Goal: Information Seeking & Learning: Learn about a topic

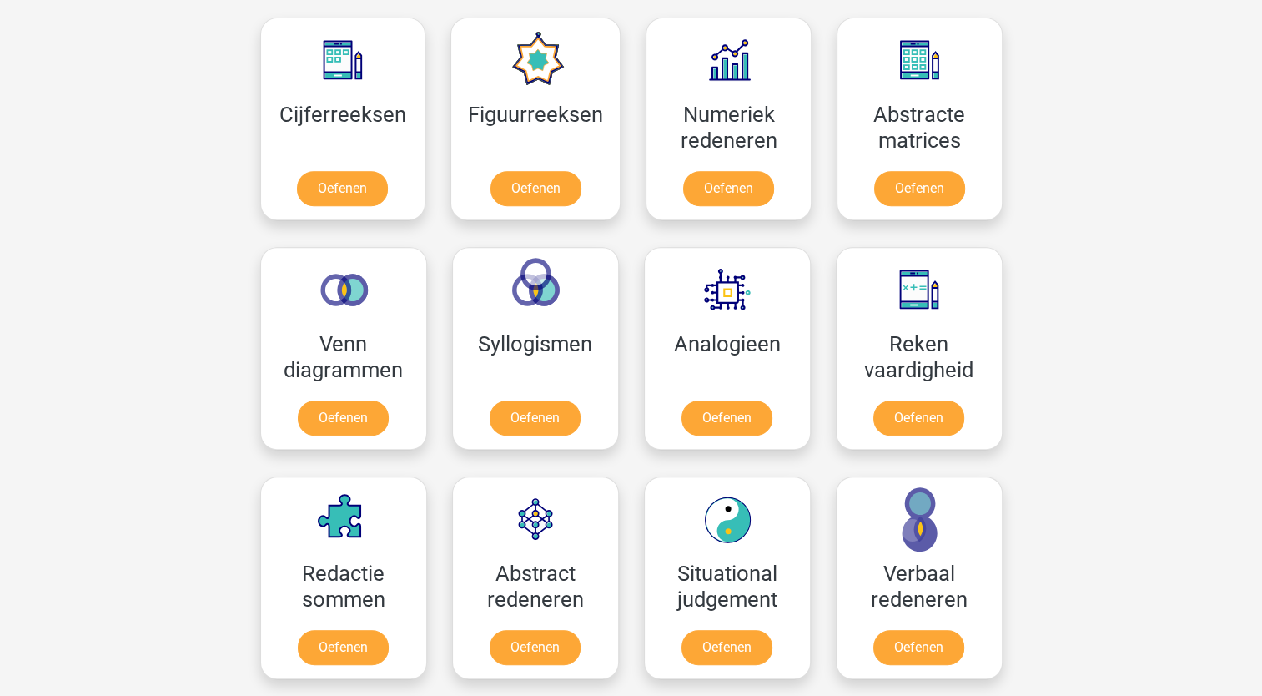
scroll to position [768, 0]
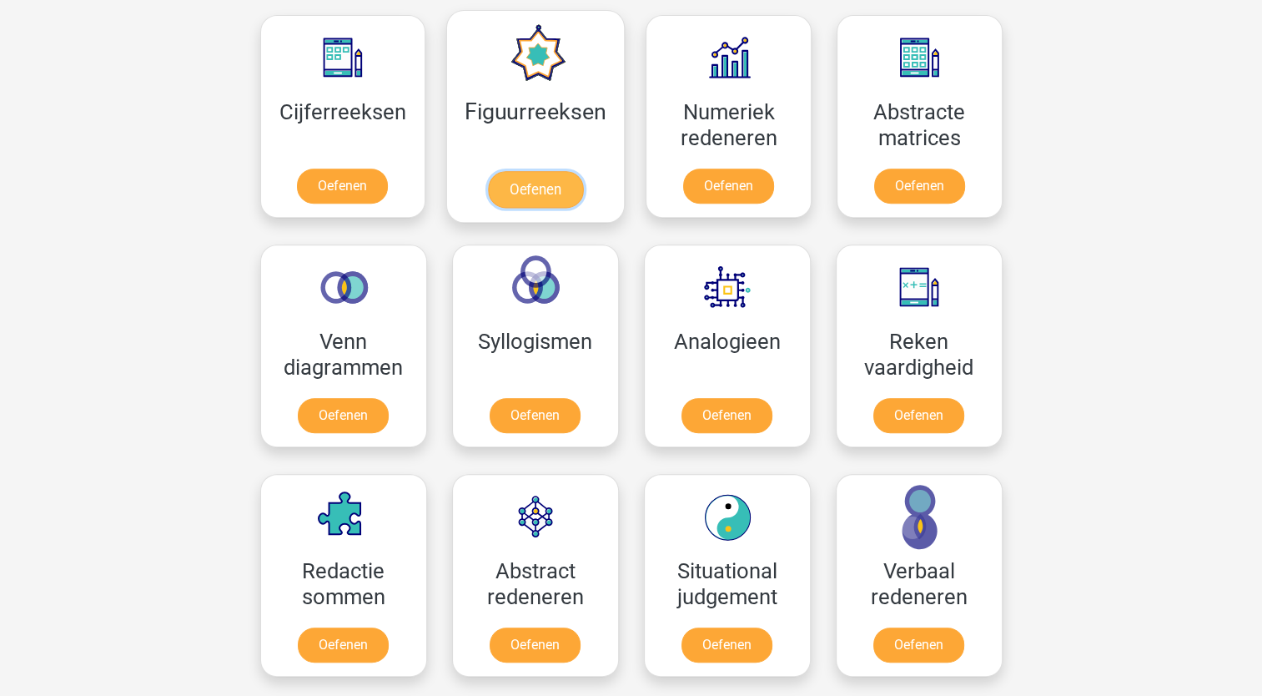
click at [563, 192] on link "Oefenen" at bounding box center [535, 189] width 95 height 37
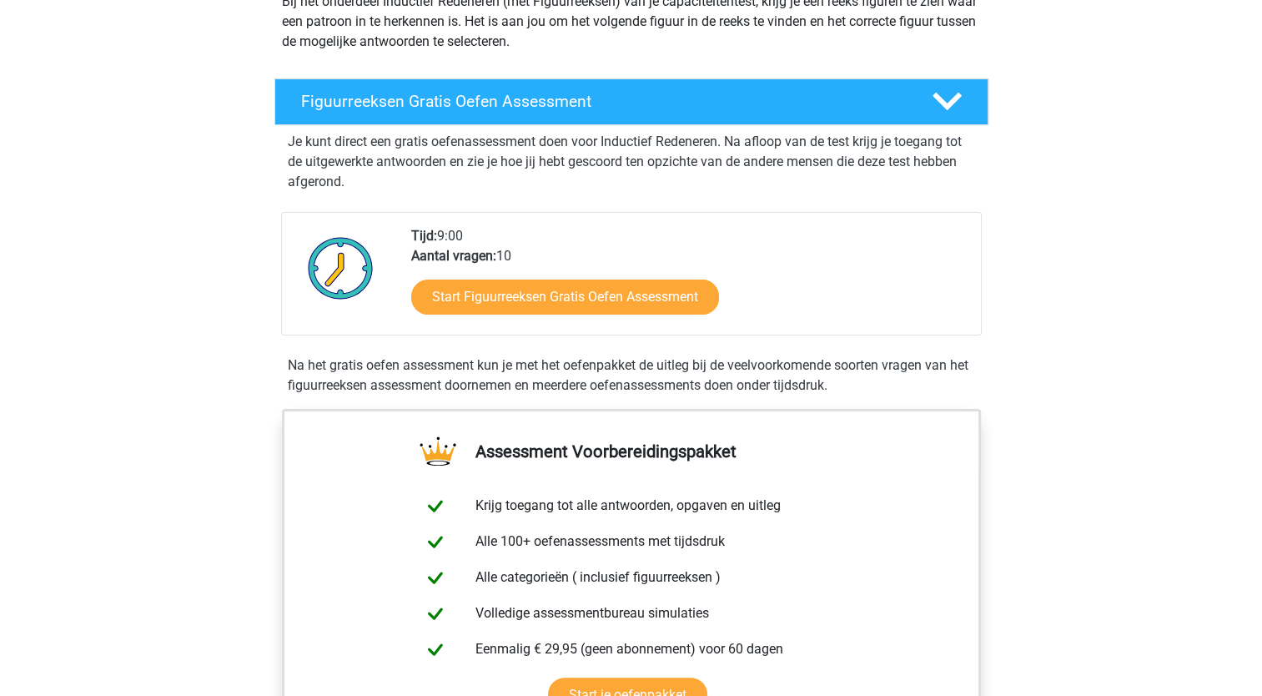
scroll to position [239, 0]
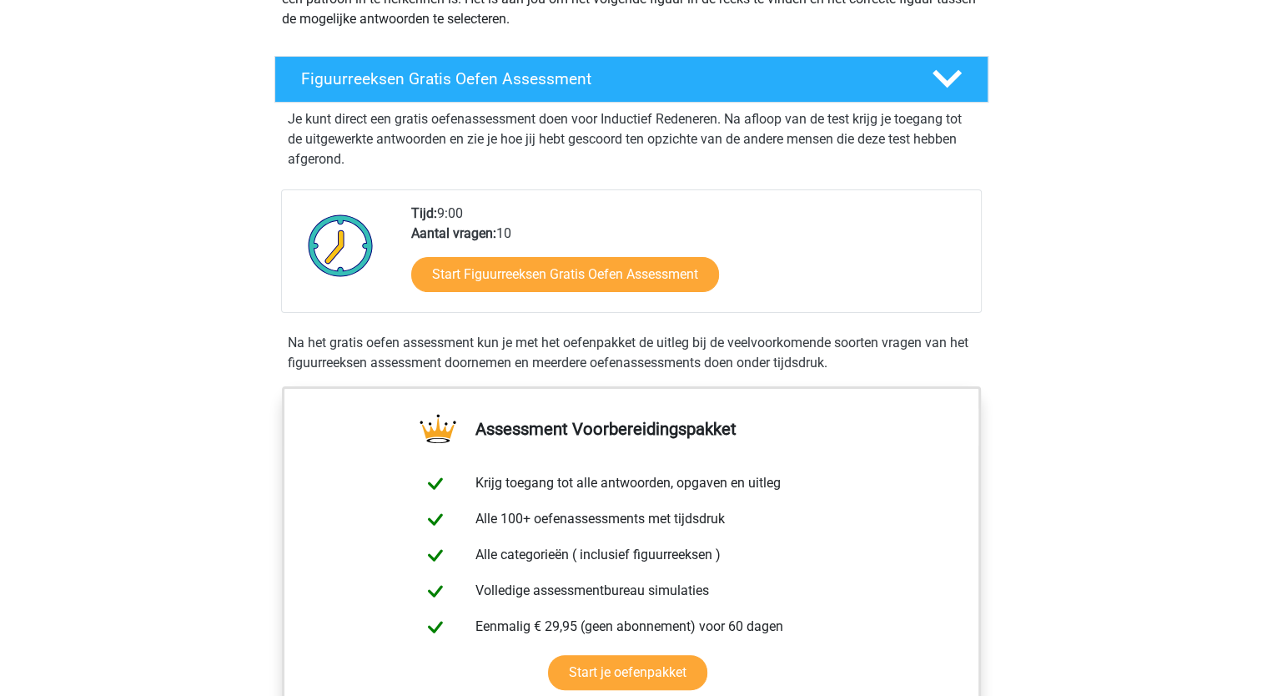
click at [598, 295] on div "Start Figuurreeksen Gratis Oefen Assessment" at bounding box center [689, 278] width 557 height 68
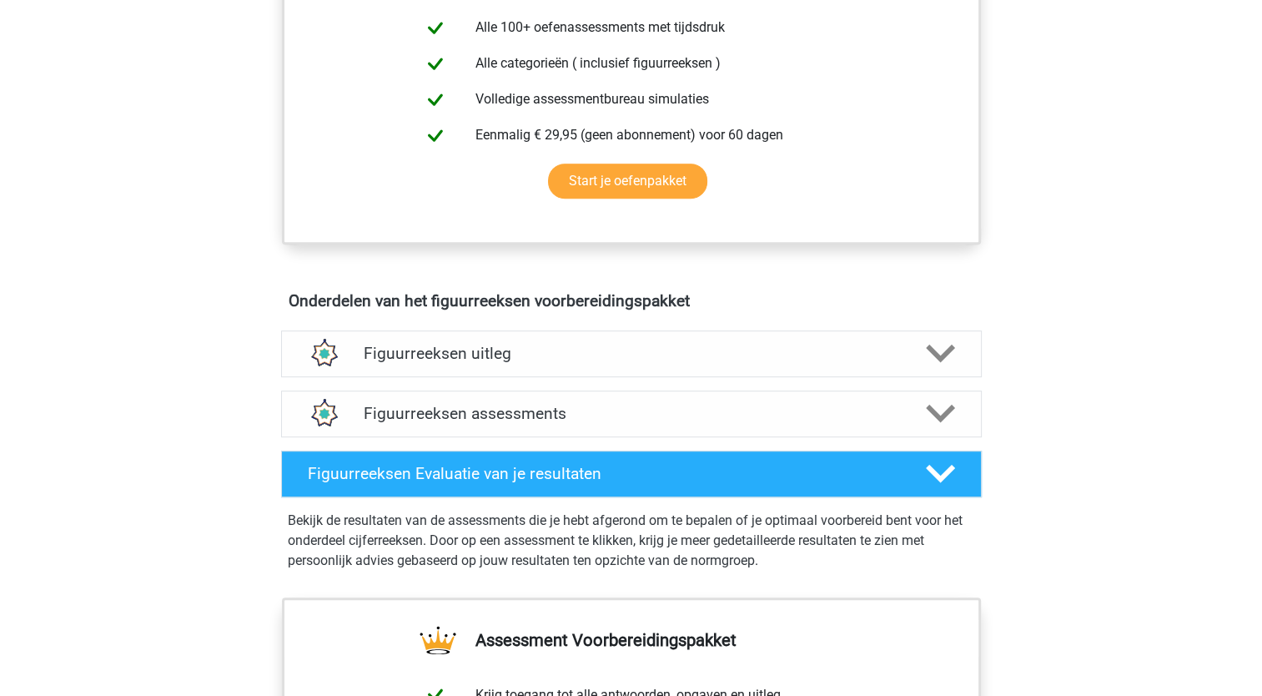
scroll to position [737, 0]
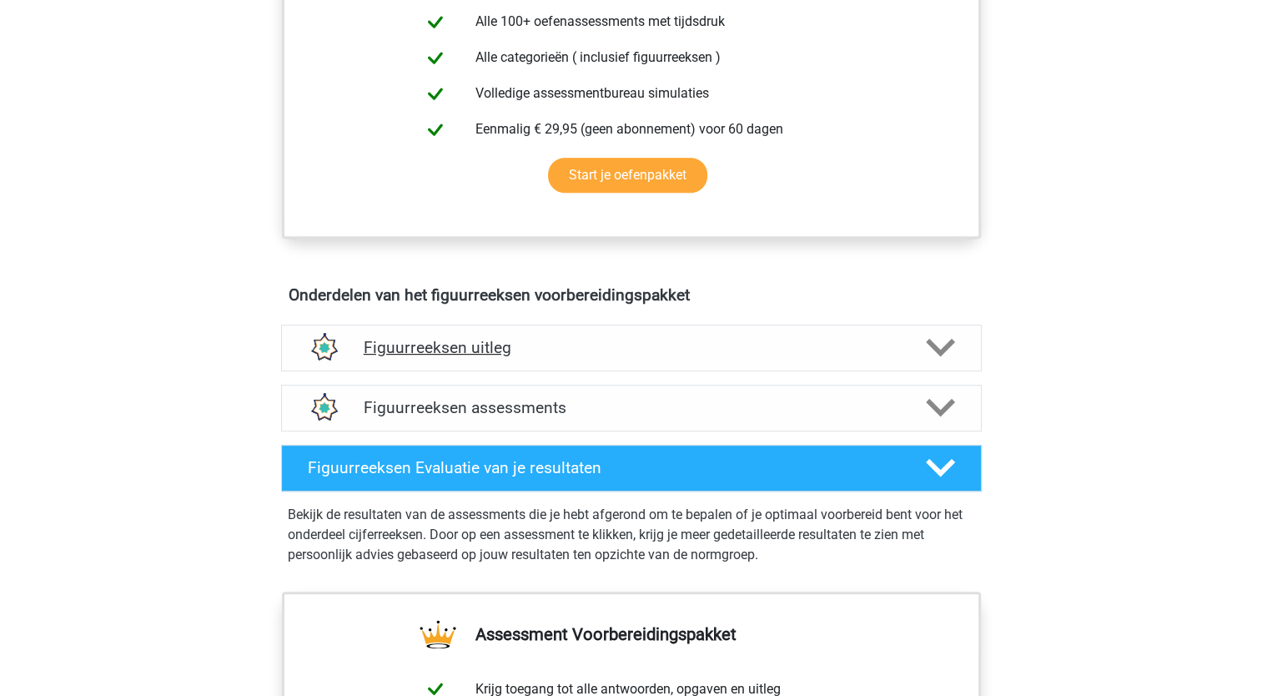
click at [714, 340] on h4 "Figuurreeksen uitleg" at bounding box center [632, 347] width 536 height 19
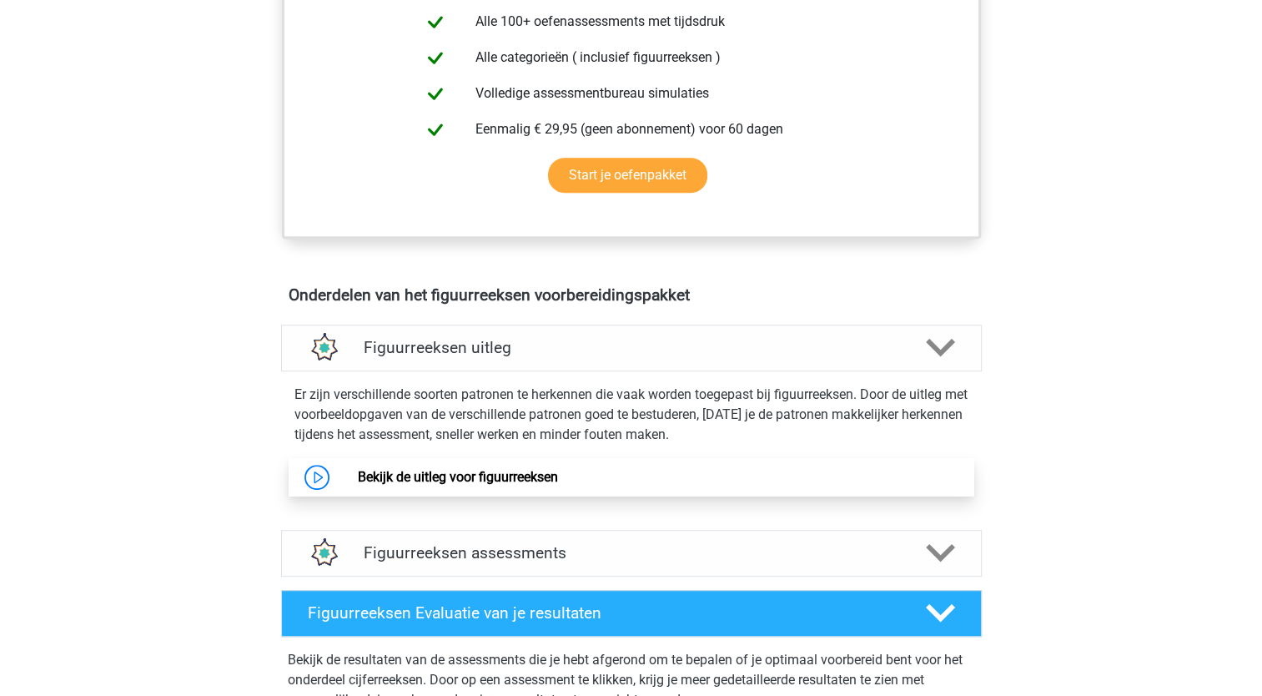
click at [358, 469] on link "Bekijk de uitleg voor figuurreeksen" at bounding box center [458, 477] width 200 height 16
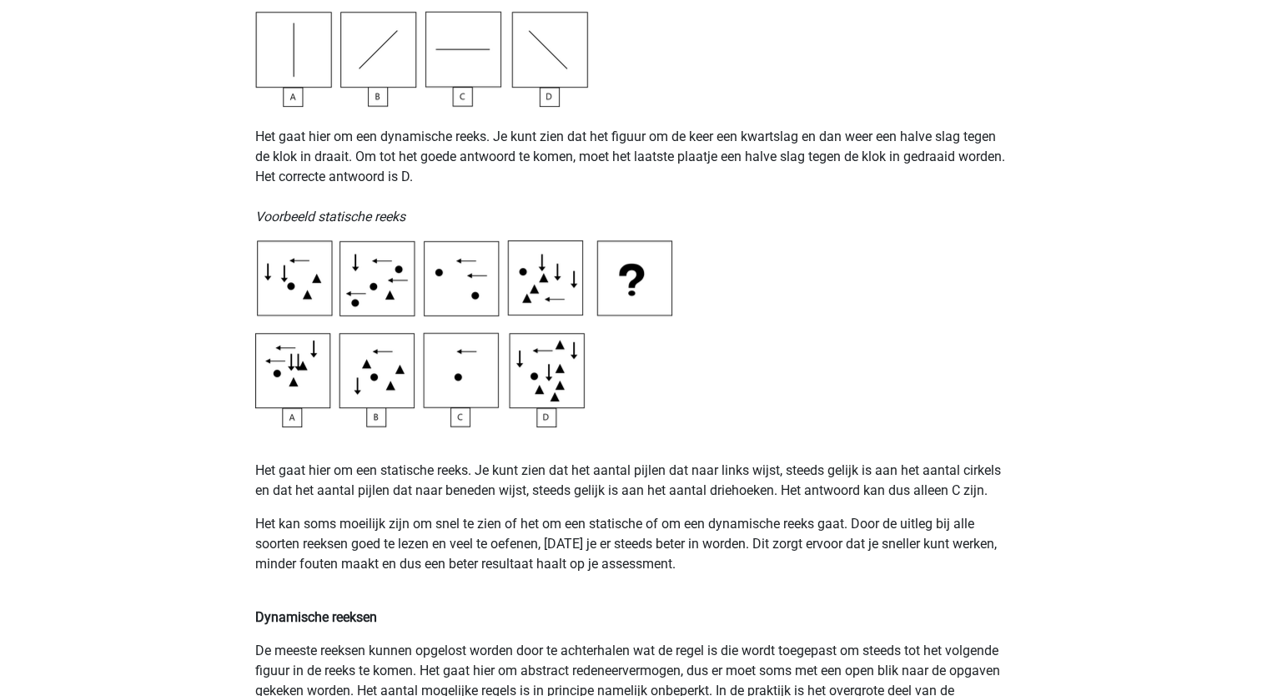
scroll to position [743, 0]
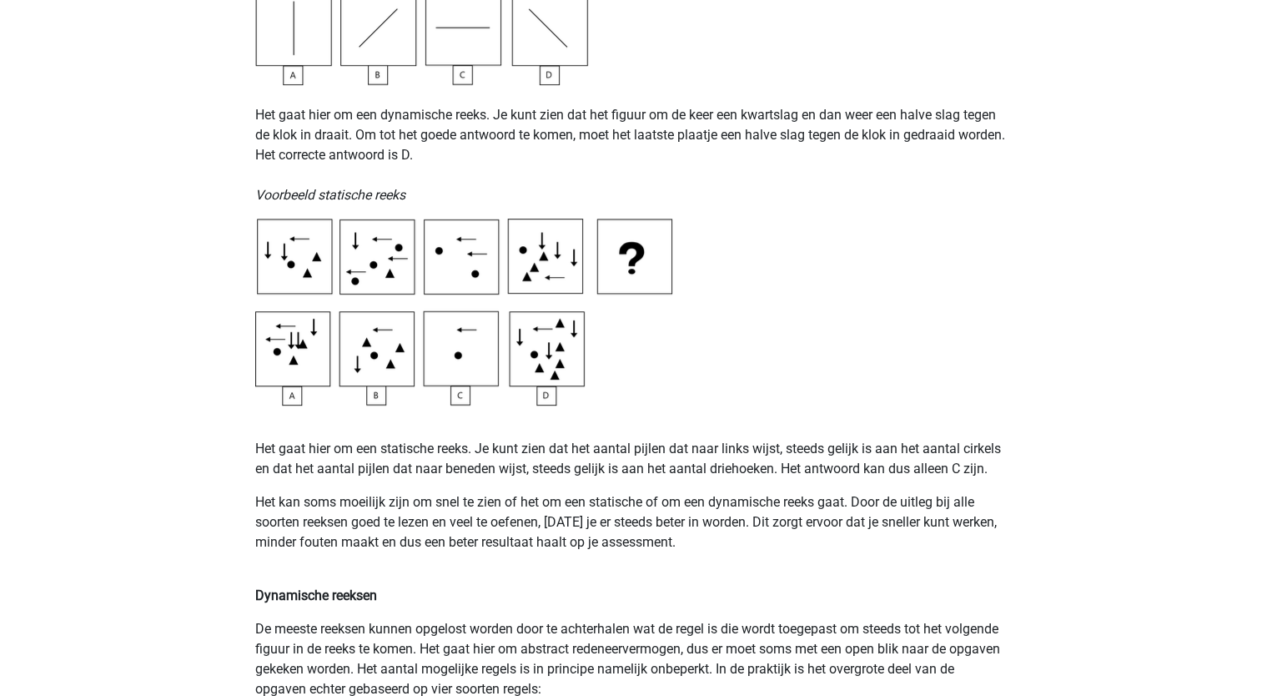
click at [436, 359] on img at bounding box center [463, 312] width 417 height 187
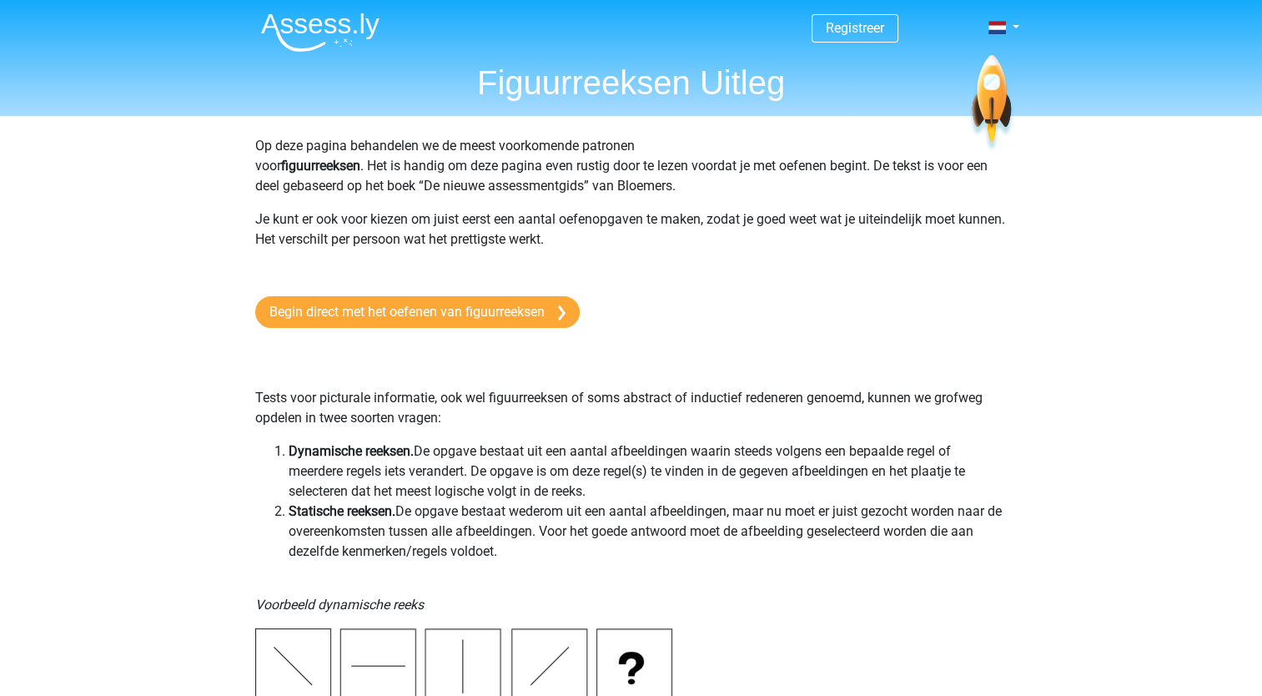
scroll to position [0, 0]
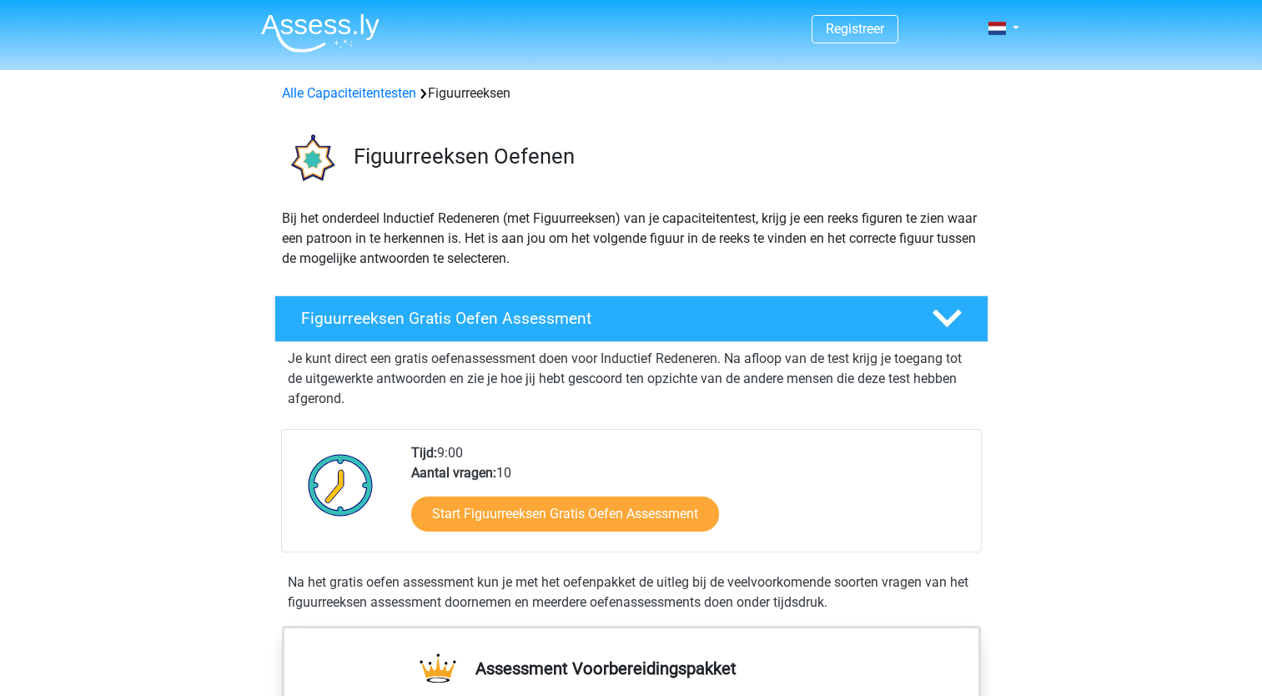
scroll to position [737, 0]
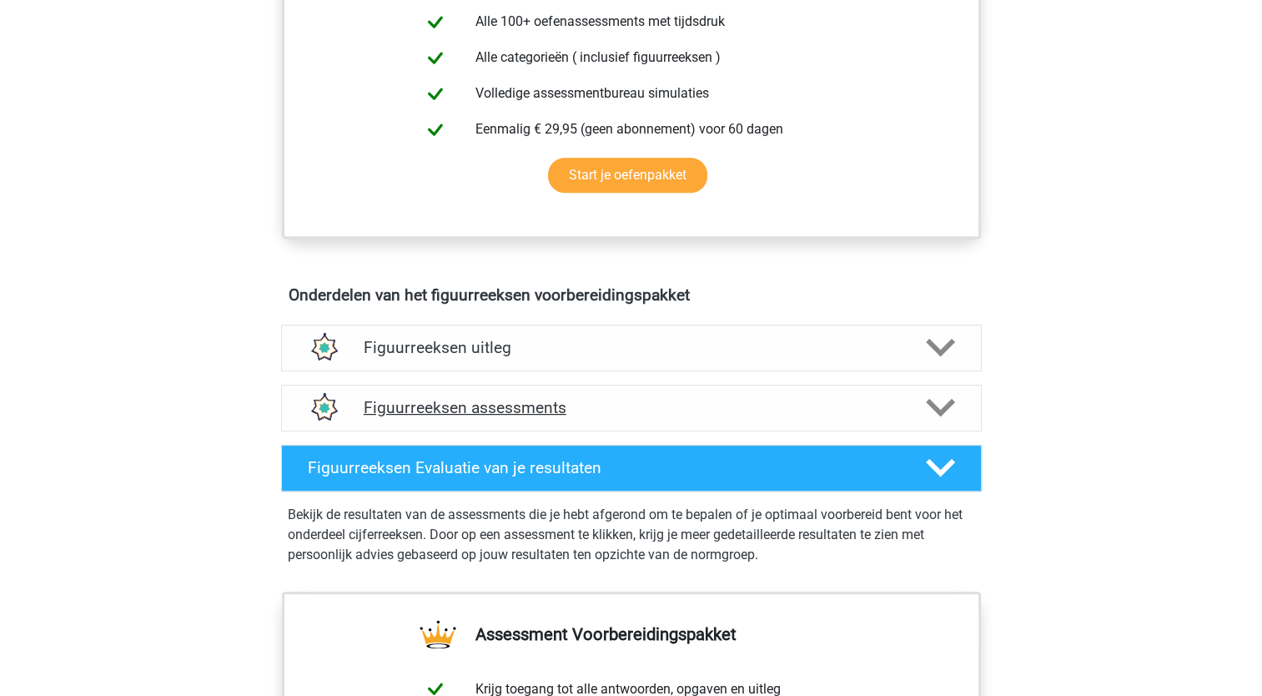
click at [617, 406] on h4 "Figuurreeksen assessments" at bounding box center [632, 407] width 536 height 19
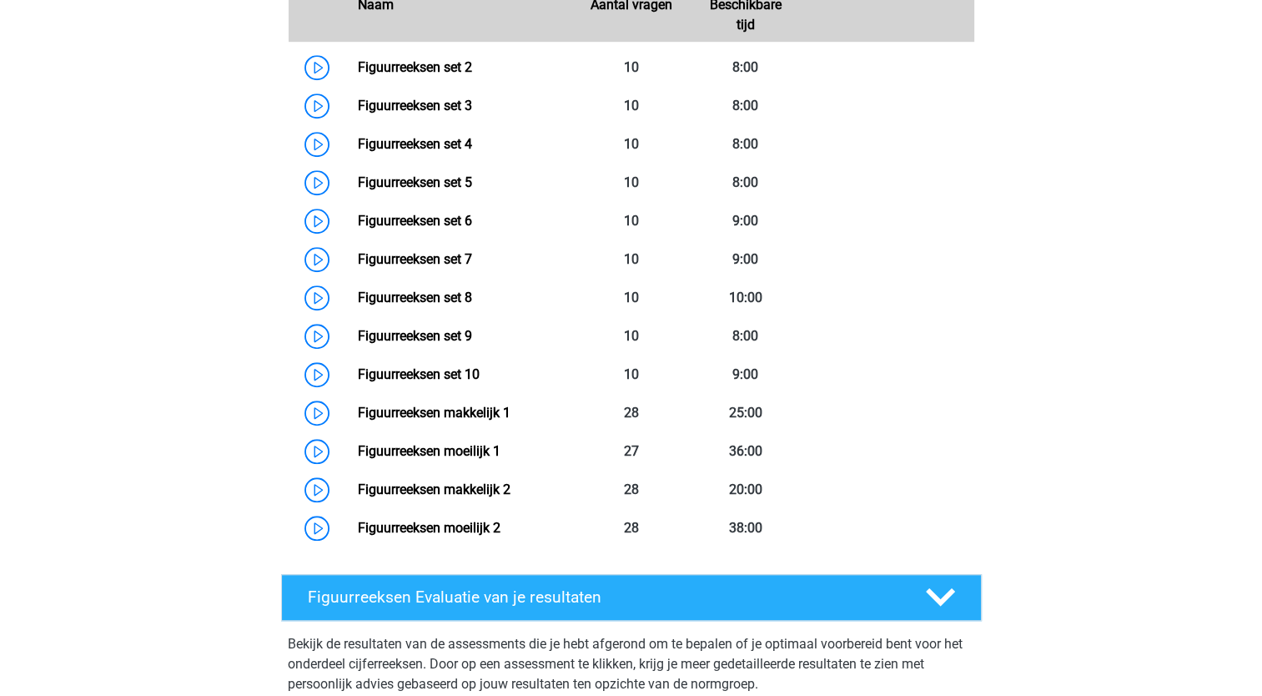
scroll to position [1271, 0]
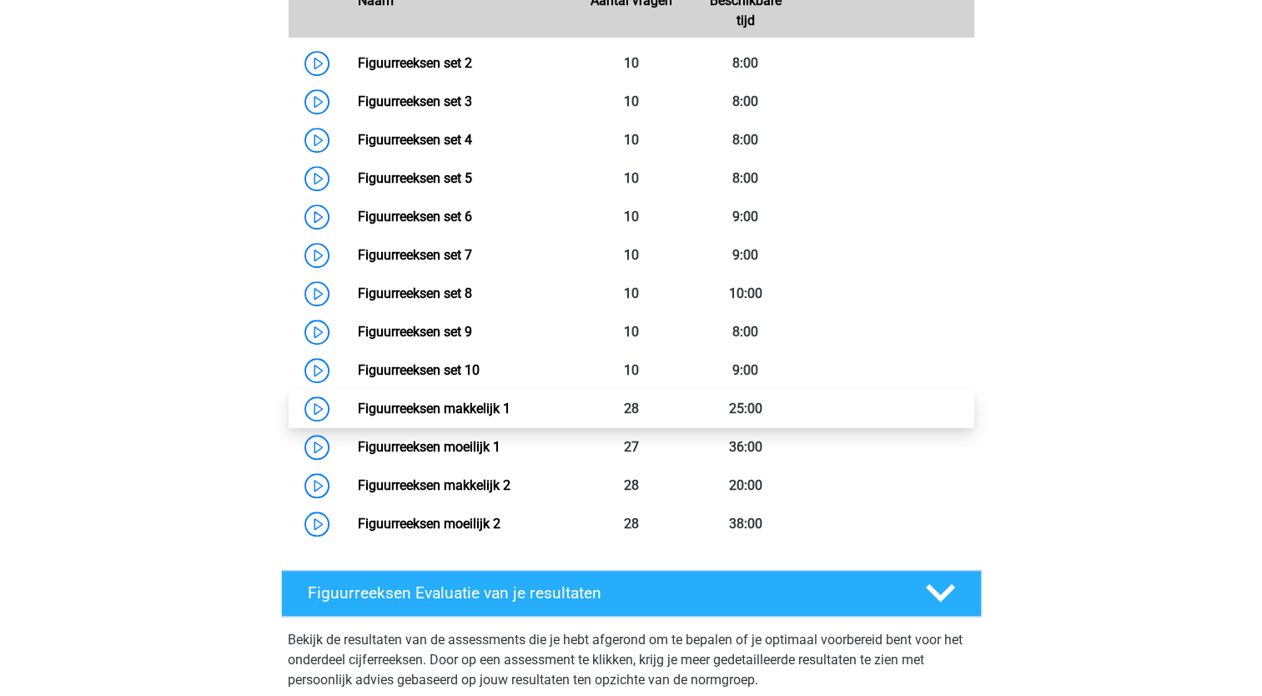
click at [423, 406] on link "Figuurreeksen makkelijk 1" at bounding box center [434, 409] width 153 height 16
